Goal: Task Accomplishment & Management: Manage account settings

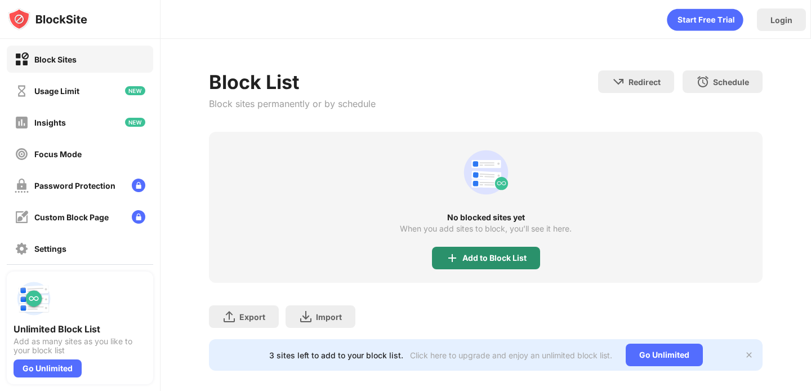
click at [476, 252] on div "Add to Block List" at bounding box center [486, 258] width 108 height 23
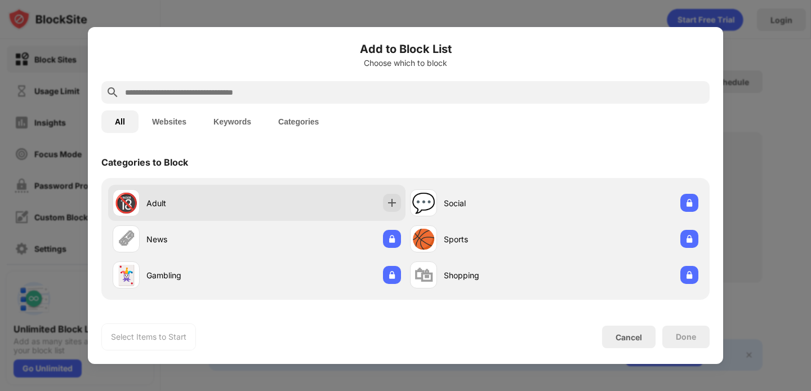
click at [368, 210] on div "🔞 Adult" at bounding box center [256, 203] width 297 height 36
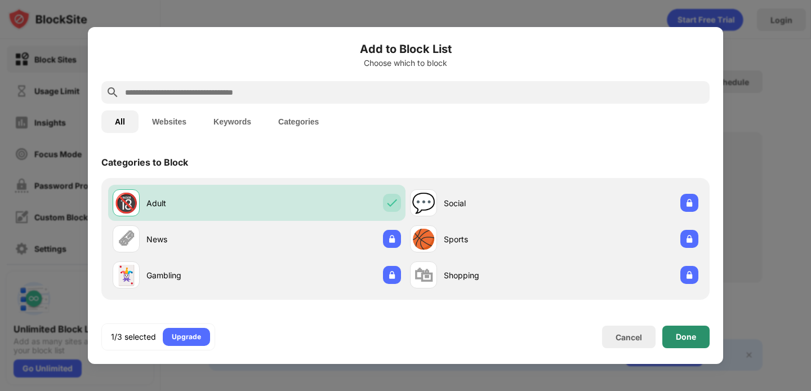
click at [693, 329] on div "Done" at bounding box center [685, 337] width 47 height 23
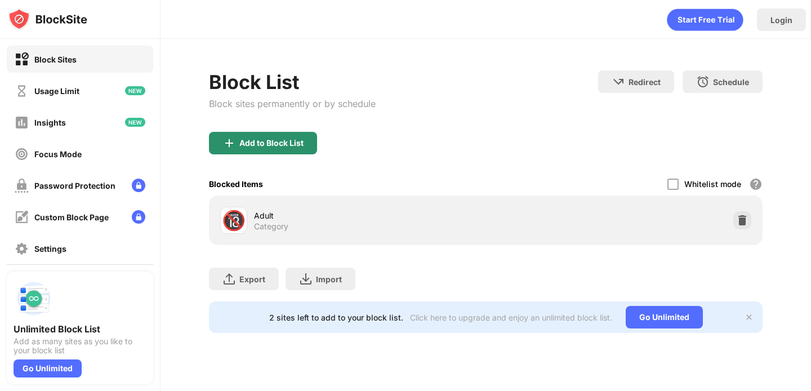
click at [293, 134] on div "Add to Block List" at bounding box center [263, 143] width 108 height 23
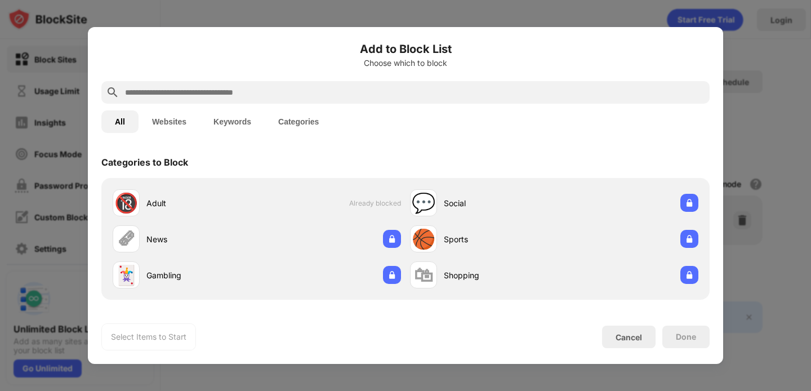
click at [331, 90] on input "text" at bounding box center [414, 93] width 581 height 14
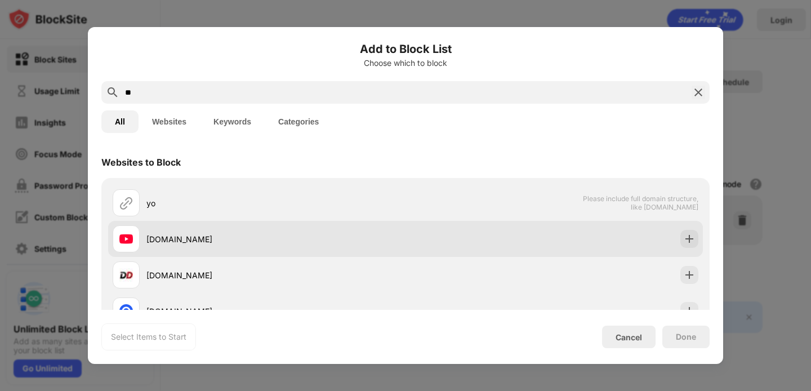
type input "**"
click at [239, 233] on div "[DOMAIN_NAME]" at bounding box center [275, 239] width 259 height 12
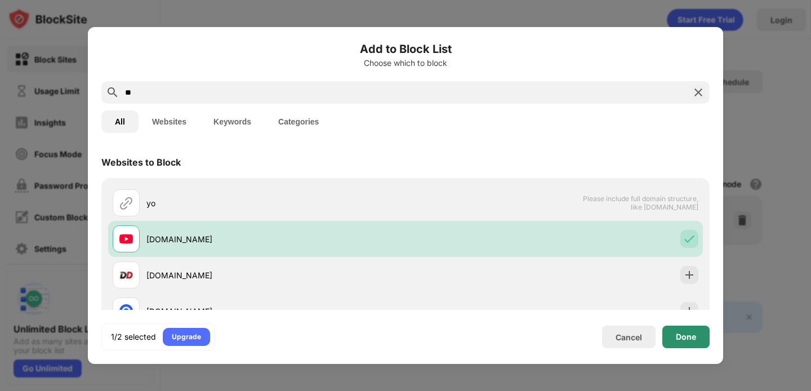
click at [678, 340] on div "Done" at bounding box center [686, 336] width 20 height 9
